Goal: Information Seeking & Learning: Learn about a topic

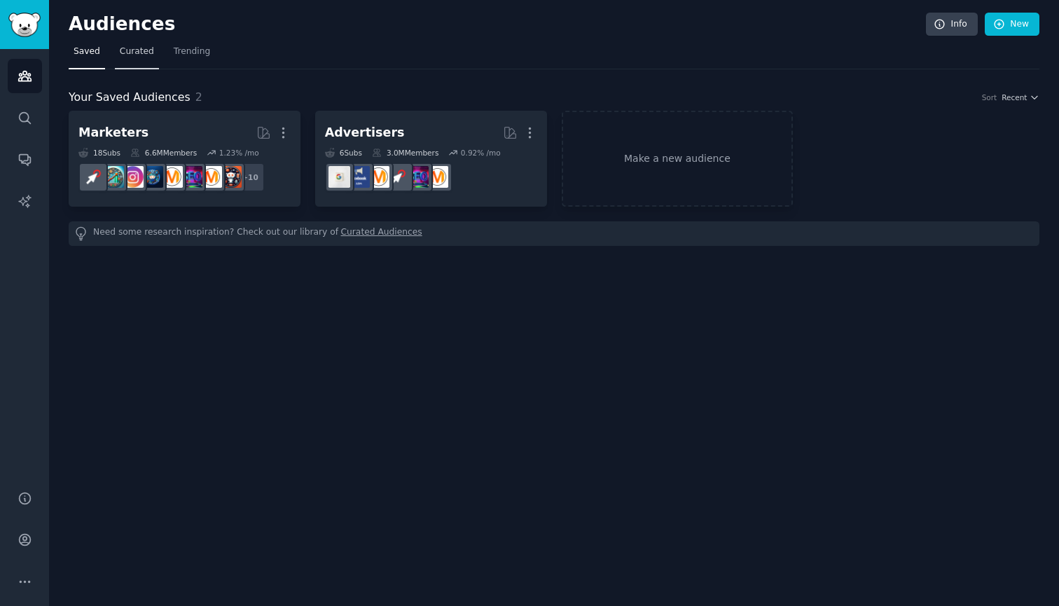
click at [147, 52] on span "Curated" at bounding box center [137, 52] width 34 height 13
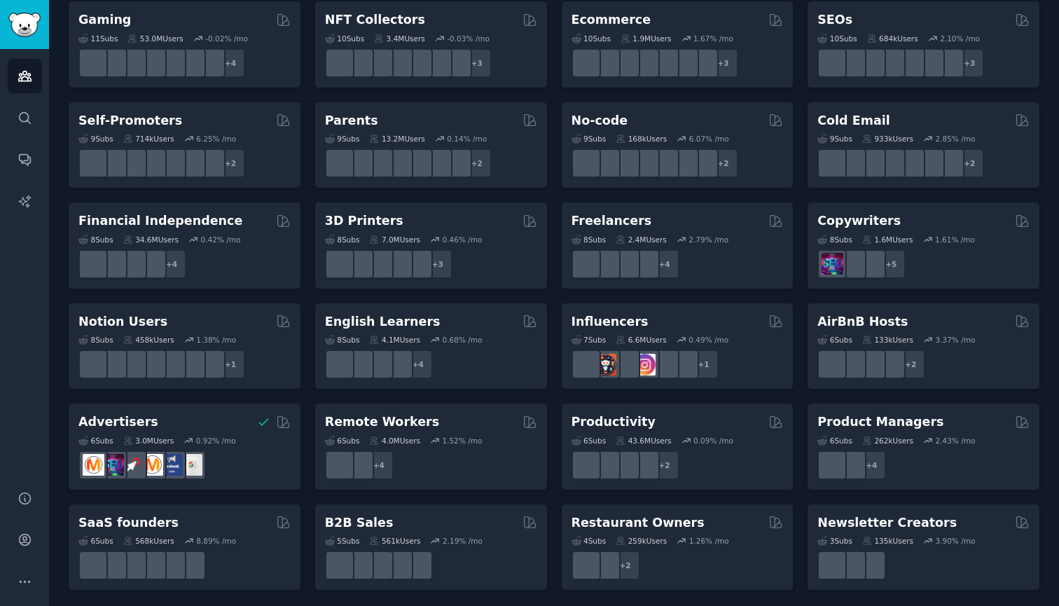
scroll to position [511, 0]
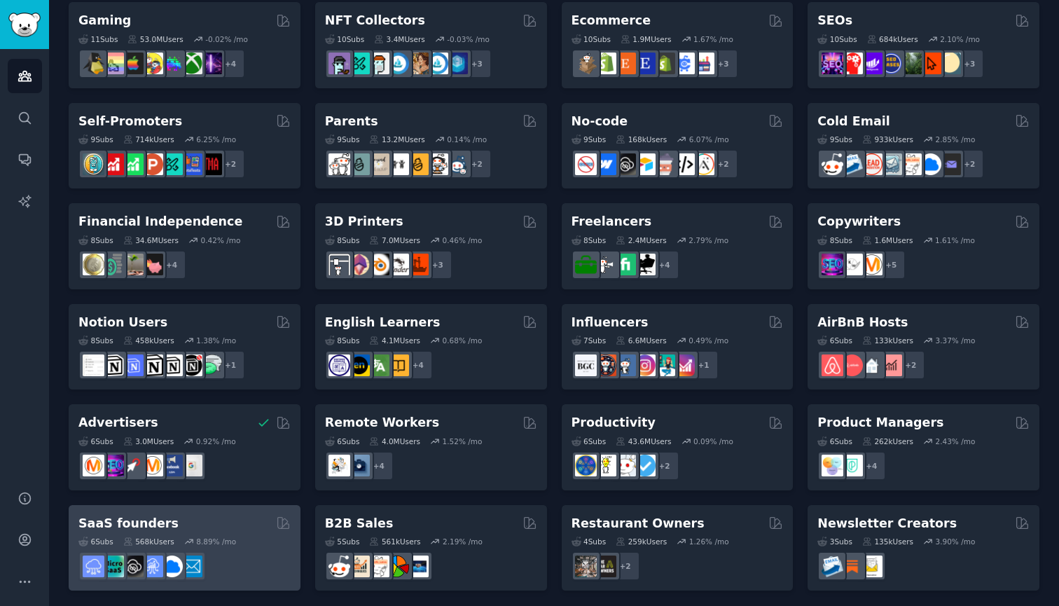
click at [165, 518] on div "SaaS founders" at bounding box center [184, 524] width 212 height 18
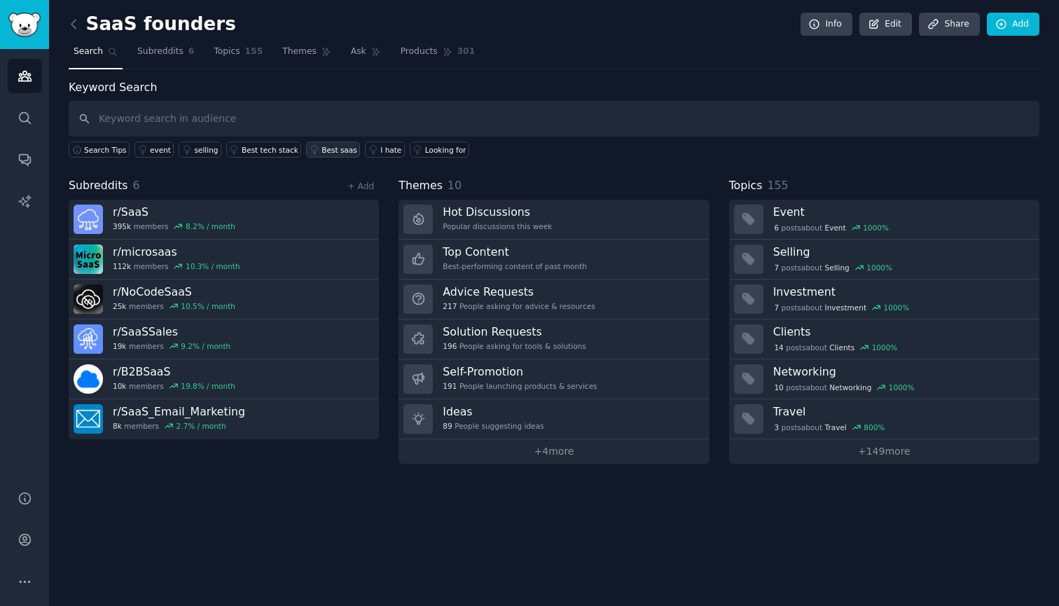
click at [338, 148] on div "Best saas" at bounding box center [339, 150] width 35 height 10
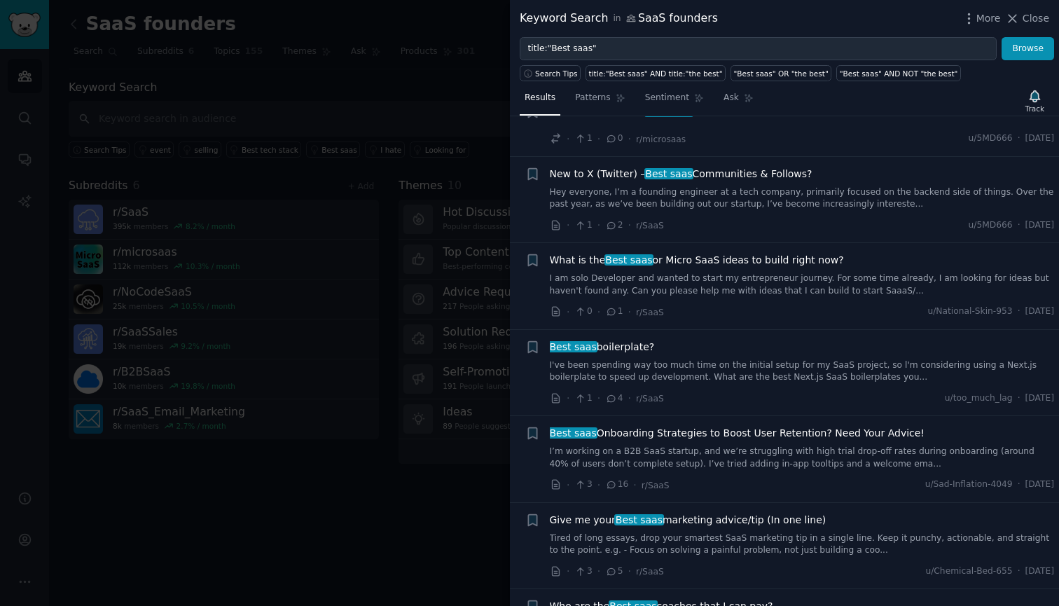
scroll to position [108, 0]
click at [613, 280] on link "I am solo Developer and wanted to start my entrepreneur journey. For some time …" at bounding box center [802, 282] width 505 height 25
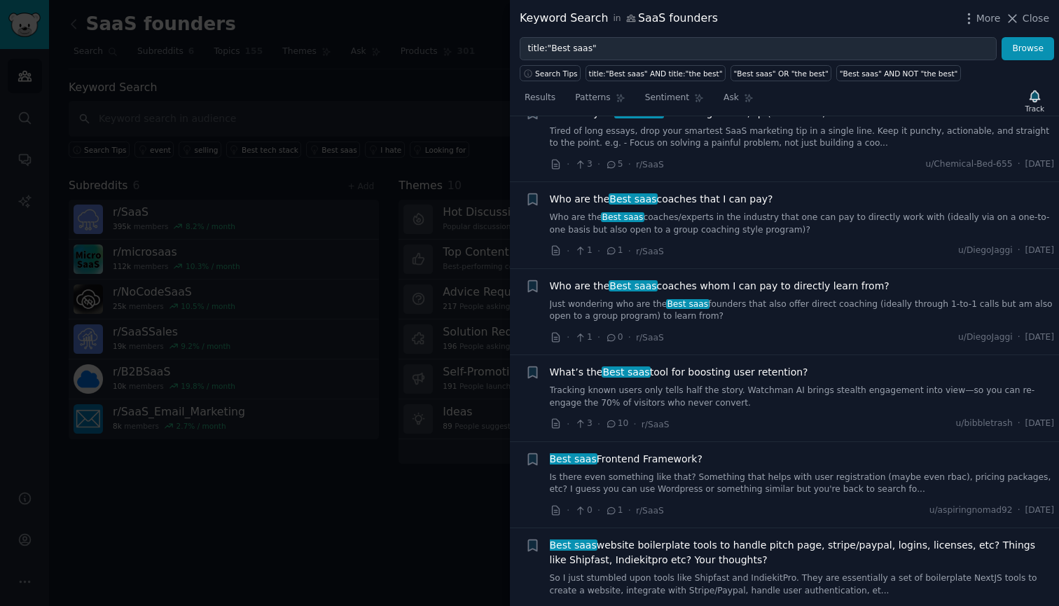
scroll to position [730, 0]
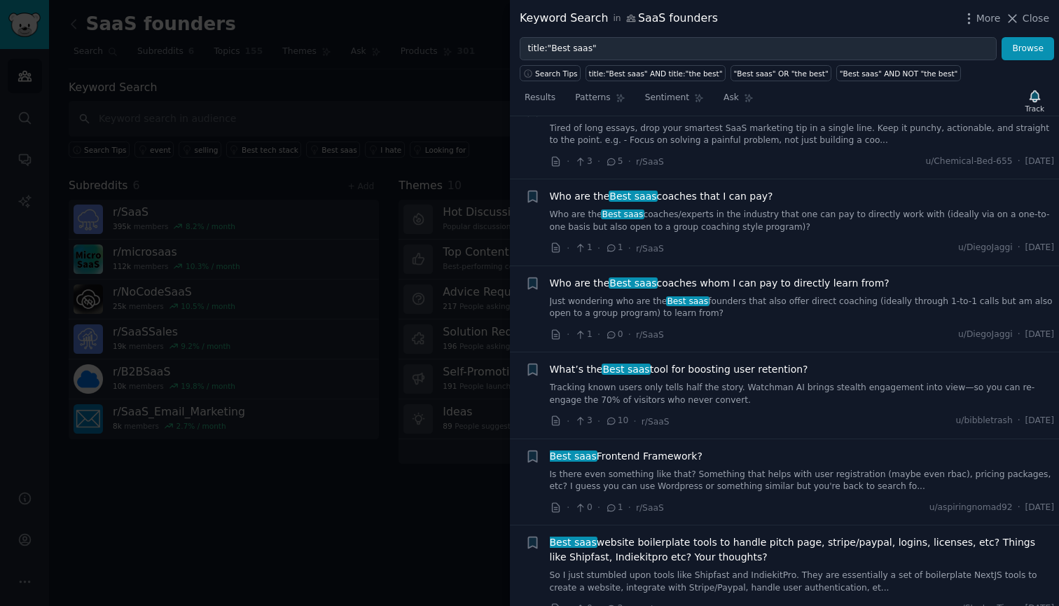
click at [588, 212] on link "Who are the Best saas coaches/experts in the industry that one can pay to direc…" at bounding box center [802, 221] width 505 height 25
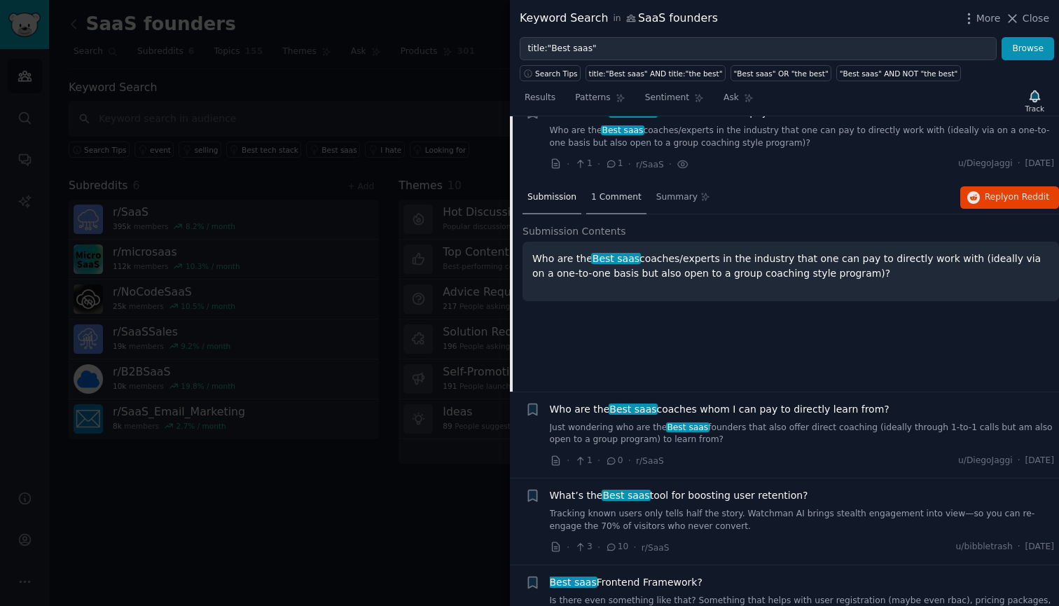
scroll to position [575, 0]
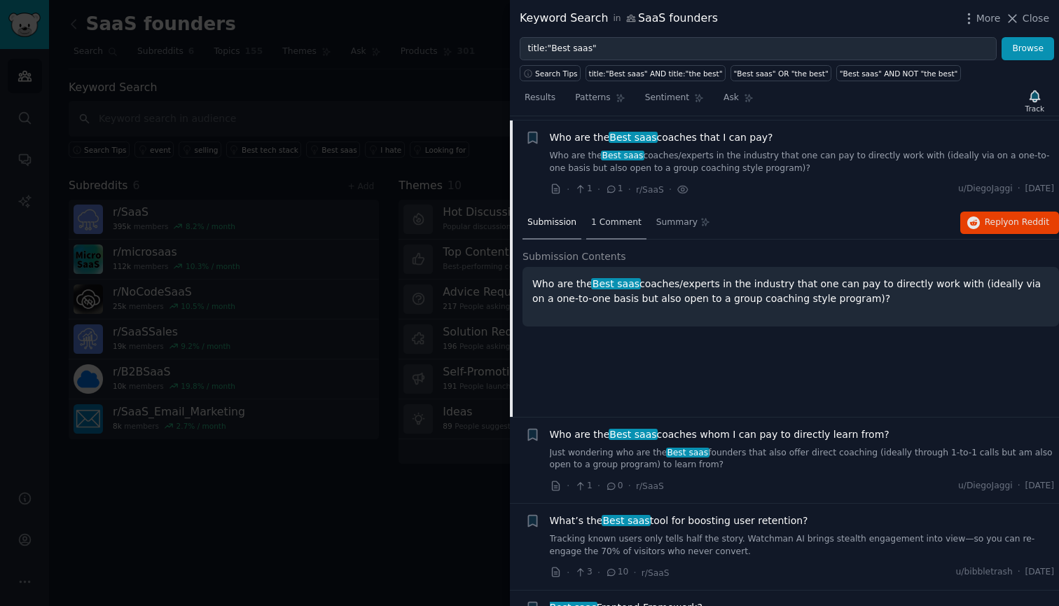
click at [603, 222] on span "1 Comment" at bounding box center [616, 222] width 50 height 13
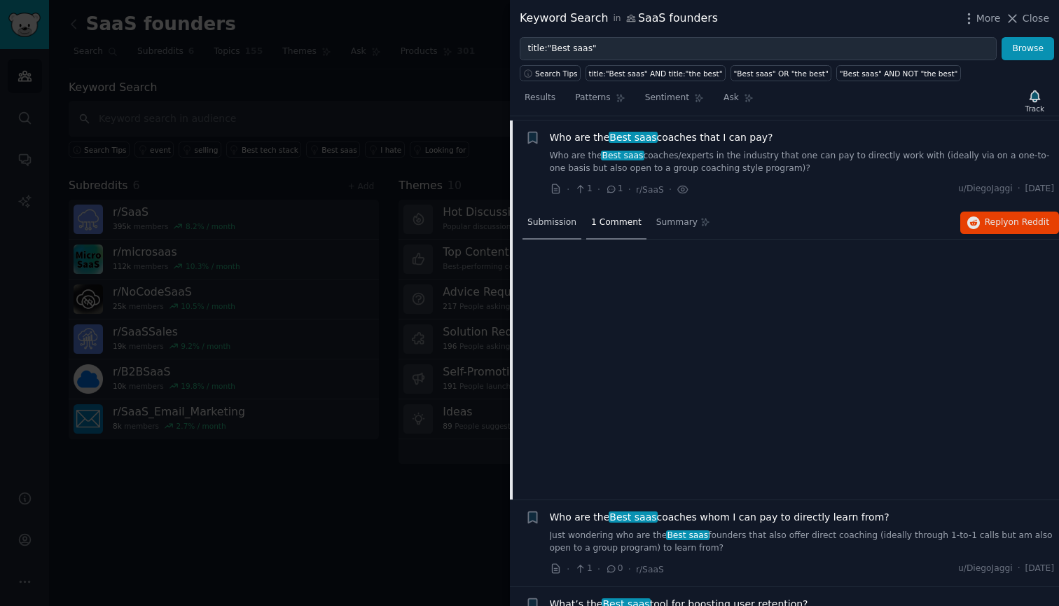
click at [559, 216] on span "Submission" at bounding box center [552, 222] width 49 height 13
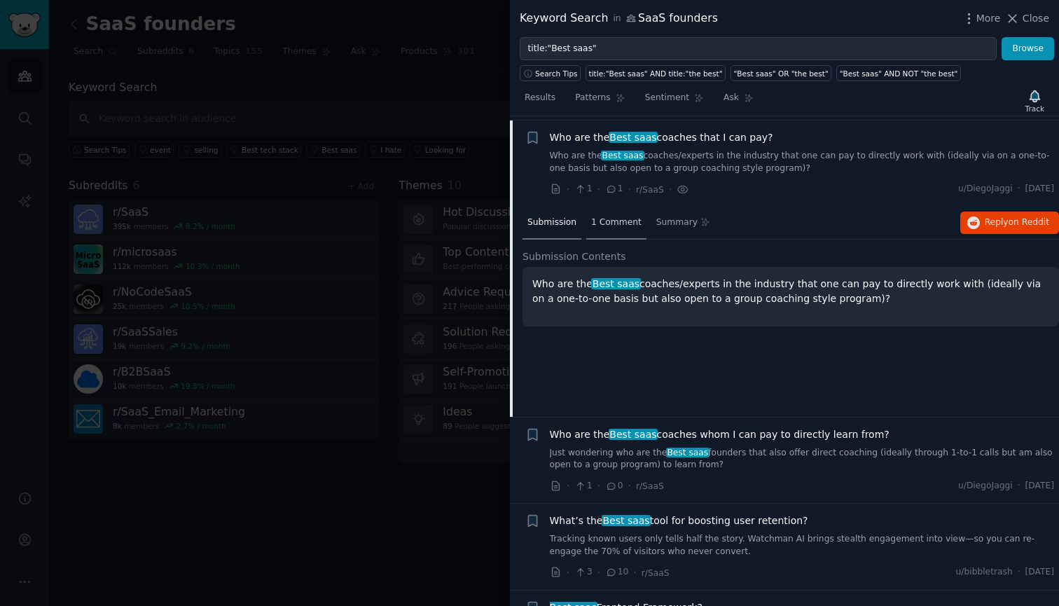
click at [602, 216] on span "1 Comment" at bounding box center [616, 222] width 50 height 13
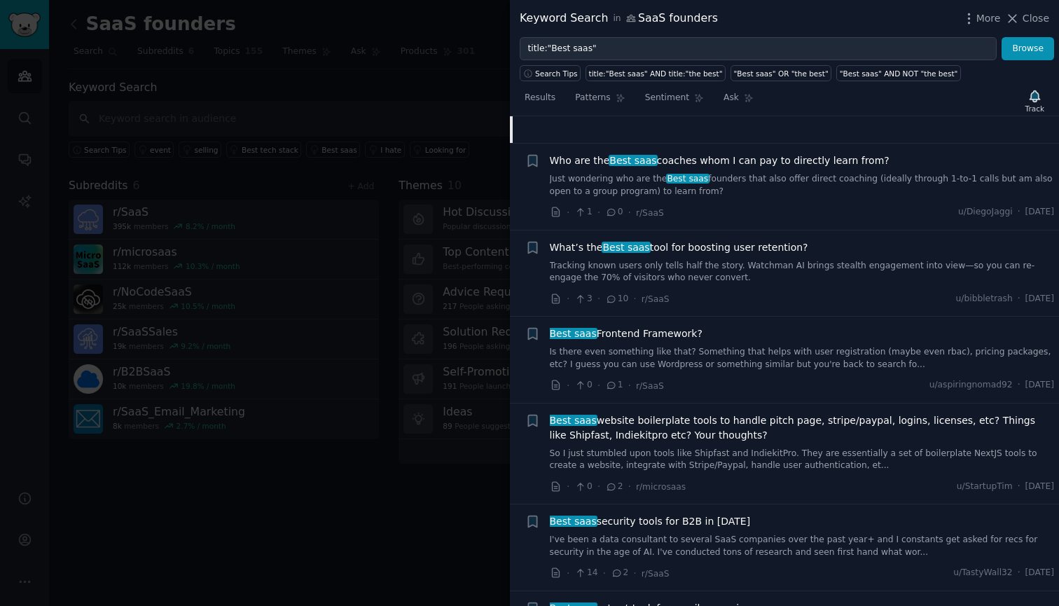
scroll to position [934, 0]
